Goal: Task Accomplishment & Management: Manage account settings

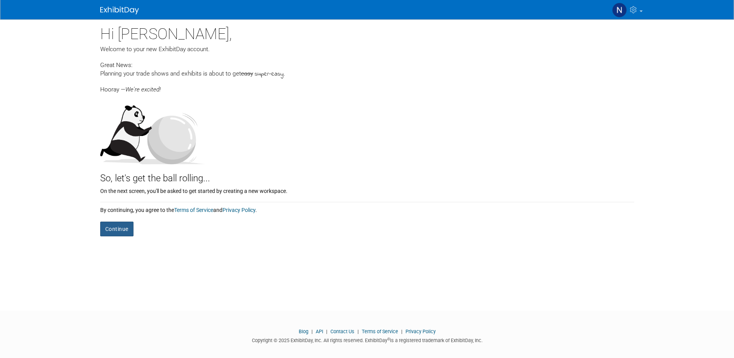
click at [124, 222] on button "Continue" at bounding box center [116, 228] width 33 height 15
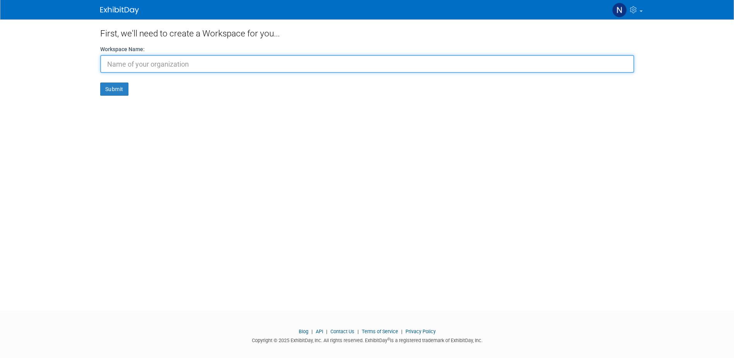
click at [165, 65] on input "text" at bounding box center [367, 64] width 534 height 18
type input "s"
click at [143, 62] on input "solmove" at bounding box center [367, 64] width 534 height 18
type input "solaoak"
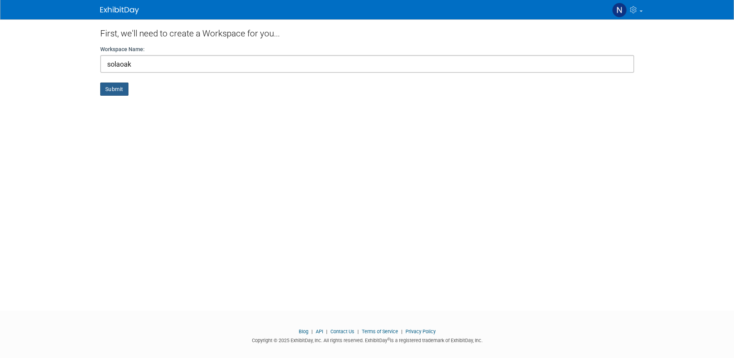
click at [112, 87] on button "Submit" at bounding box center [114, 88] width 28 height 13
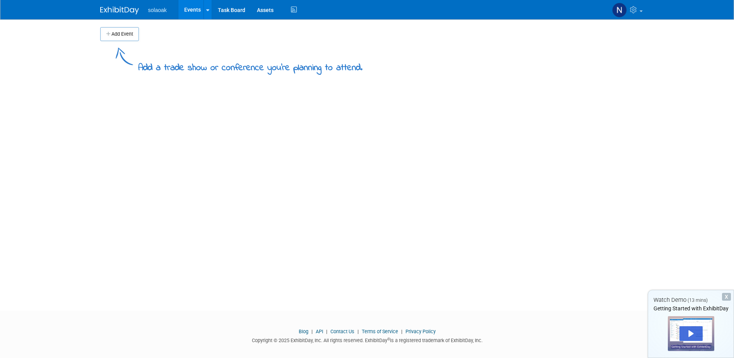
click at [122, 32] on button "Add Event" at bounding box center [119, 34] width 39 height 14
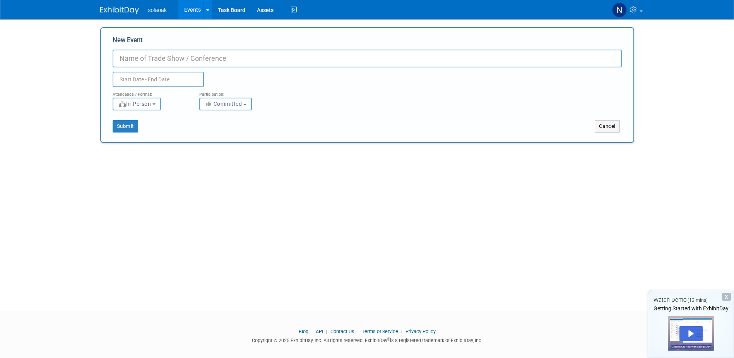
click at [142, 61] on input "New Event" at bounding box center [367, 59] width 509 height 18
type input "g"
type input "Grand Designs"
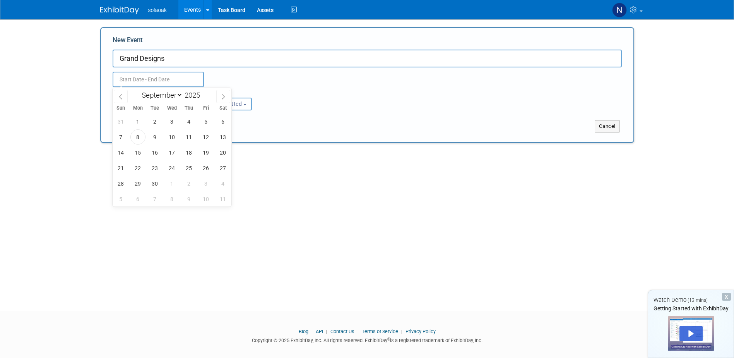
click at [143, 80] on input "text" at bounding box center [158, 79] width 91 height 15
click at [225, 97] on icon at bounding box center [223, 96] width 5 height 5
select select "9"
click at [207, 118] on span "3" at bounding box center [206, 121] width 15 height 15
click at [118, 137] on span "5" at bounding box center [120, 136] width 15 height 15
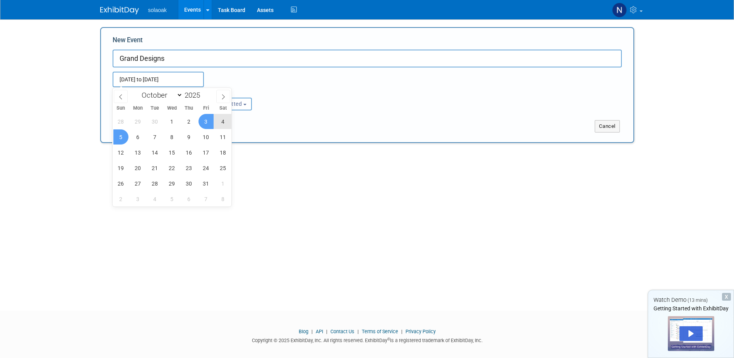
type input "[DATE] to [DATE]"
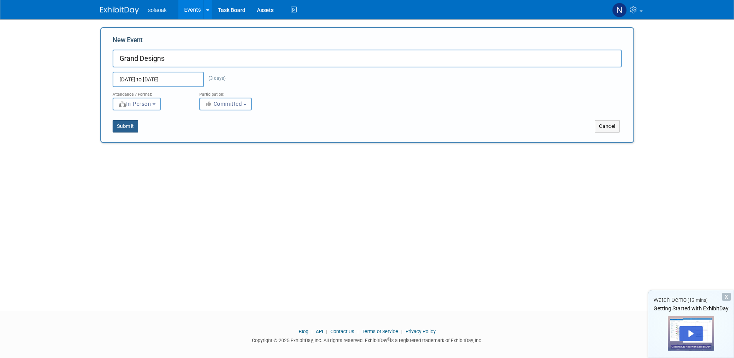
click at [130, 122] on button "Submit" at bounding box center [126, 126] width 26 height 12
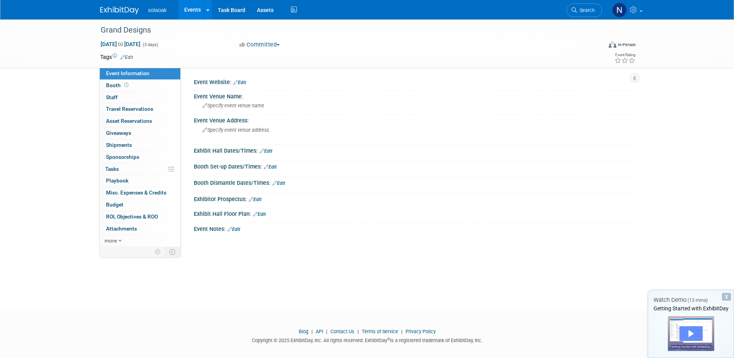
click at [691, 331] on div "Play" at bounding box center [691, 333] width 23 height 15
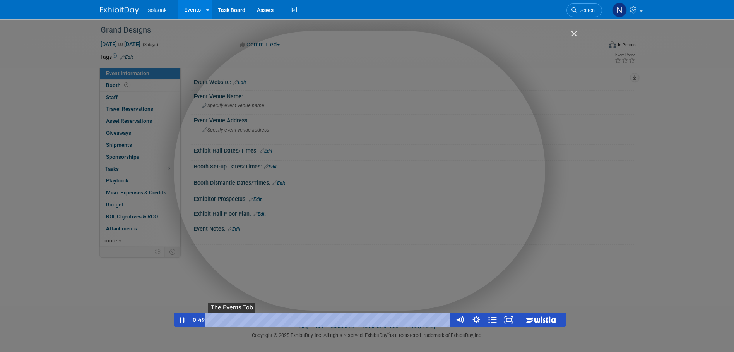
click at [233, 319] on button "●" at bounding box center [232, 320] width 7 height 14
click at [265, 318] on button "●" at bounding box center [265, 320] width 7 height 14
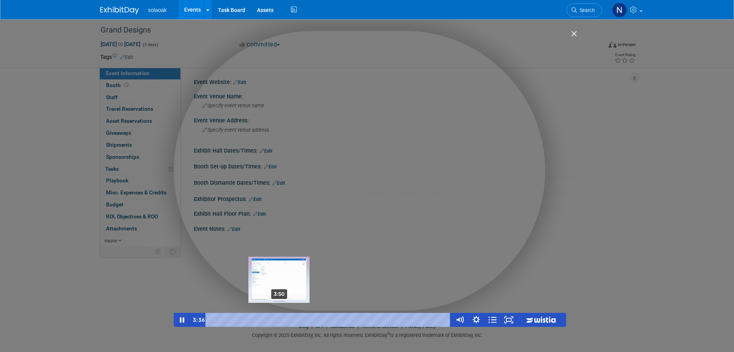
click at [280, 319] on div "3:50" at bounding box center [330, 320] width 236 height 14
click at [281, 319] on div "Playbar" at bounding box center [280, 319] width 5 height 5
click at [288, 321] on div "4:17" at bounding box center [330, 320] width 236 height 14
click at [292, 321] on div "4:33" at bounding box center [330, 320] width 236 height 14
click at [297, 321] on div "4:46" at bounding box center [330, 320] width 236 height 14
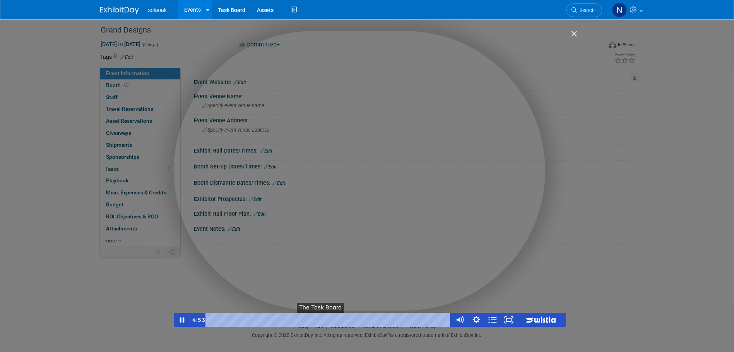
click at [321, 321] on span "●" at bounding box center [322, 320] width 2 height 2
click at [330, 319] on button "●" at bounding box center [333, 320] width 7 height 14
click at [354, 318] on button "●" at bounding box center [356, 320] width 7 height 14
click at [398, 318] on button "●" at bounding box center [399, 320] width 7 height 14
click at [411, 318] on button "●" at bounding box center [414, 320] width 7 height 14
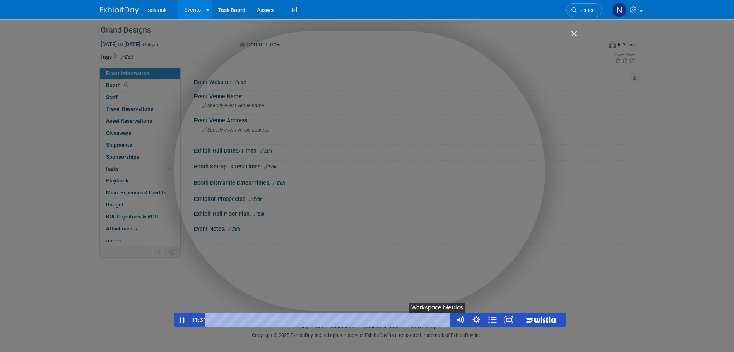
click at [437, 320] on button "●" at bounding box center [439, 320] width 7 height 14
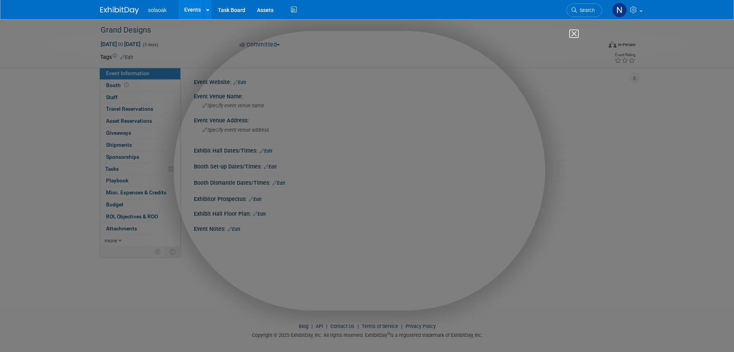
click at [574, 33] on img "Close" at bounding box center [570, 37] width 13 height 13
